Goal: Obtain resource: Obtain resource

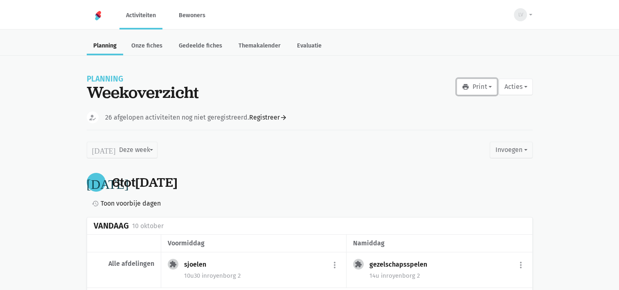
click at [488, 86] on button "print Print" at bounding box center [477, 87] width 41 height 16
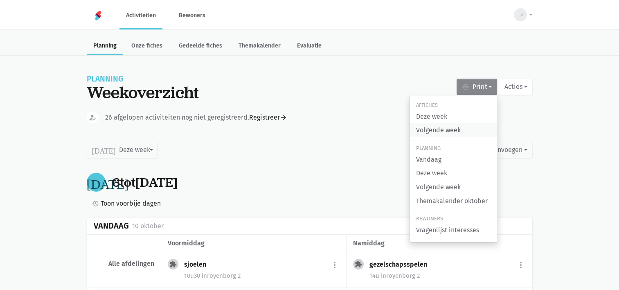
click at [449, 130] on link "Volgende week" at bounding box center [454, 130] width 88 height 14
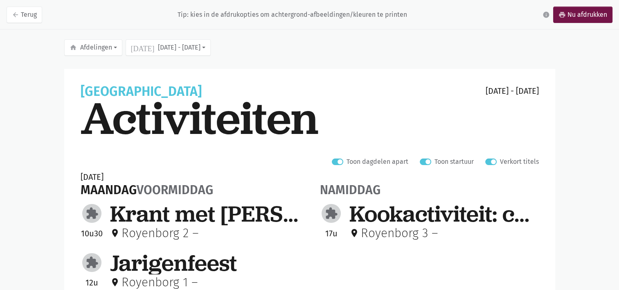
scroll to position [41, 0]
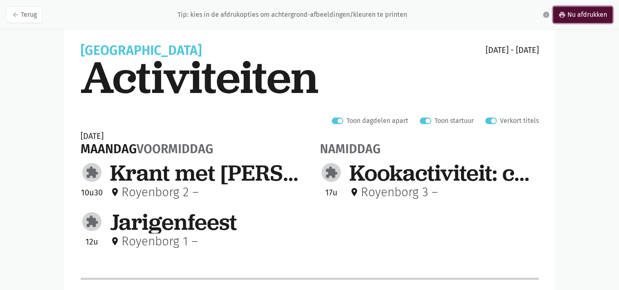
click at [580, 17] on link "print Nu afdrukken" at bounding box center [582, 15] width 59 height 16
click at [585, 16] on link "print Nu afdrukken" at bounding box center [582, 15] width 59 height 16
click at [581, 17] on link "print Nu afdrukken" at bounding box center [582, 15] width 59 height 16
click at [577, 14] on link "print Nu afdrukken" at bounding box center [582, 15] width 59 height 16
